Goal: Task Accomplishment & Management: Manage account settings

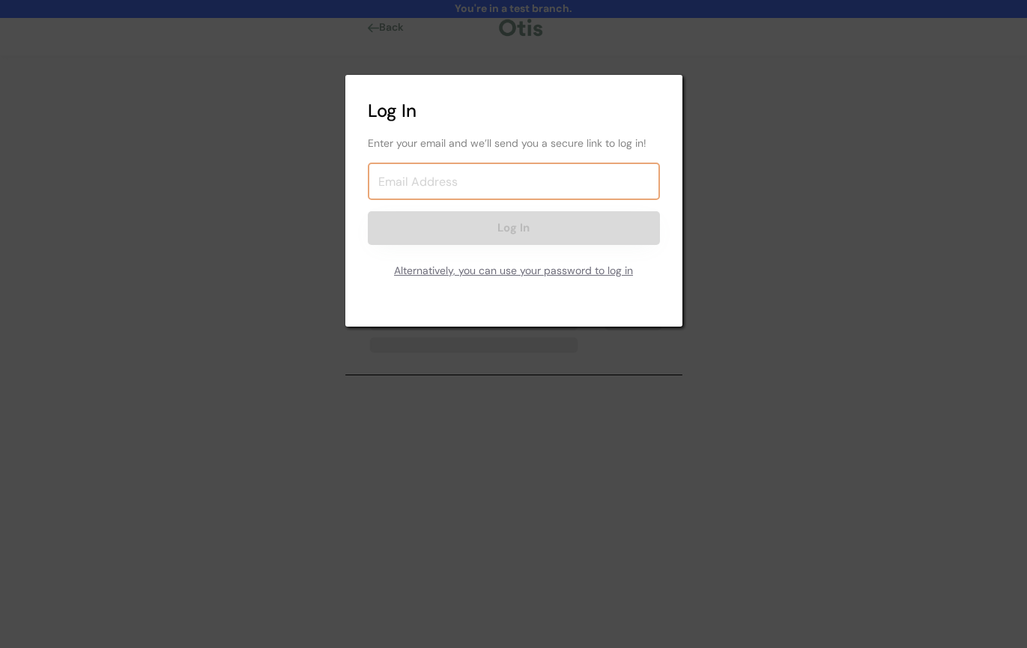
click at [489, 168] on input "email" at bounding box center [514, 181] width 292 height 37
paste input "[EMAIL_ADDRESS][DOMAIN_NAME]"
type input "[EMAIL_ADDRESS][DOMAIN_NAME]"
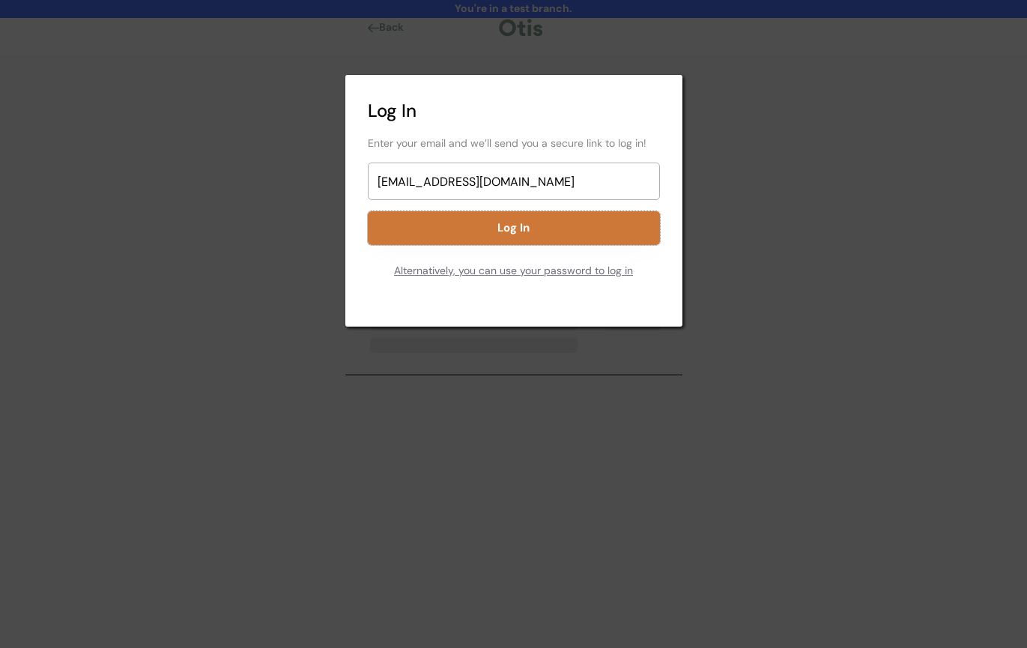
click at [519, 242] on button "Log In" at bounding box center [514, 228] width 292 height 34
click at [539, 235] on button "Log In" at bounding box center [514, 228] width 292 height 34
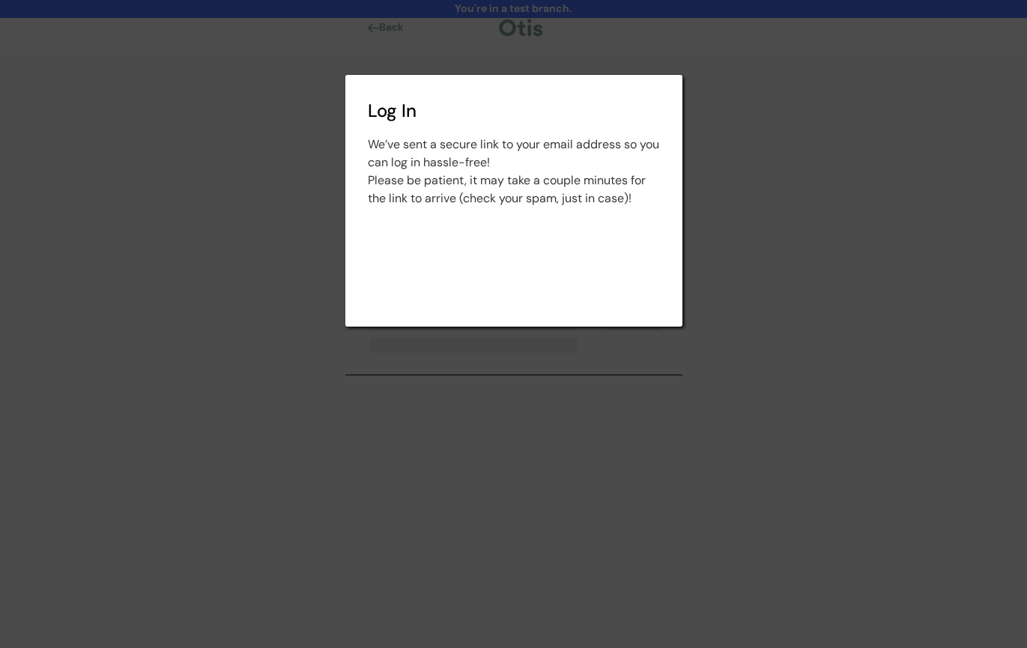
click at [300, 133] on div at bounding box center [513, 324] width 1027 height 648
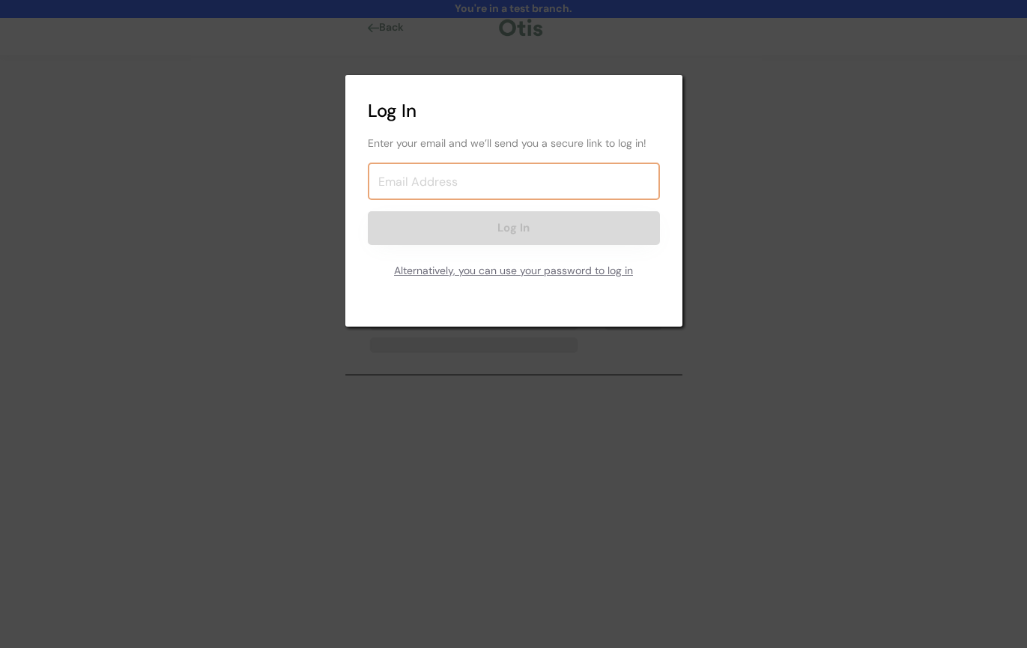
click at [477, 195] on input "email" at bounding box center [514, 181] width 292 height 37
paste input "[EMAIL_ADDRESS][DOMAIN_NAME]"
type input "[EMAIL_ADDRESS][DOMAIN_NAME]"
click at [498, 267] on div "Alternatively, you can use your password to log in" at bounding box center [514, 271] width 292 height 30
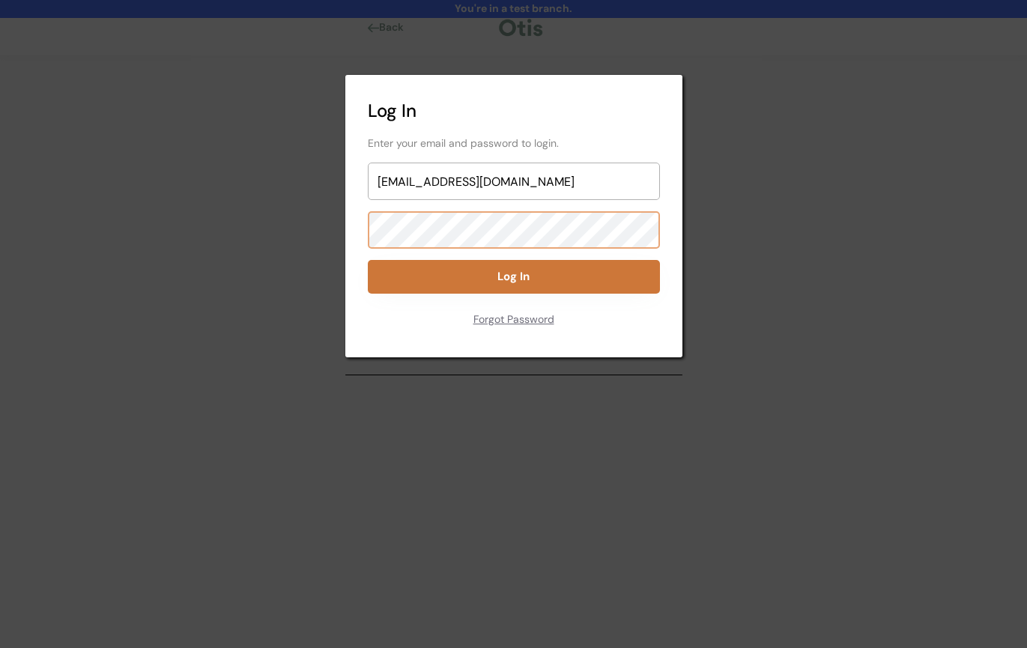
click at [486, 269] on button "Log In" at bounding box center [514, 277] width 292 height 34
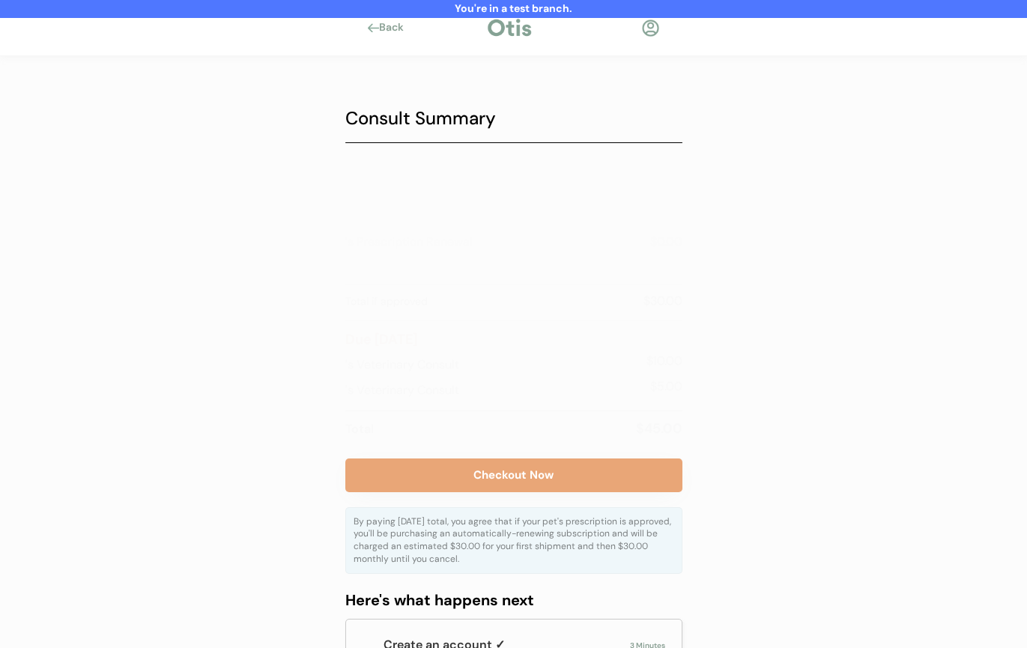
click at [650, 30] on div at bounding box center [650, 28] width 19 height 19
